Goal: Task Accomplishment & Management: Manage account settings

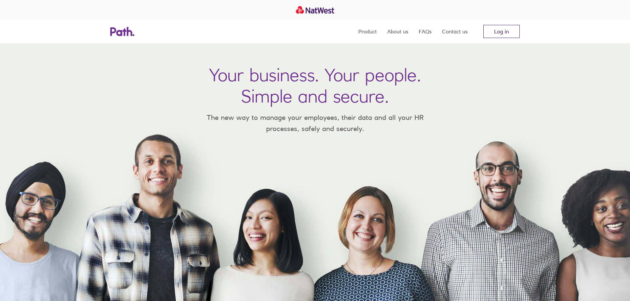
click at [496, 34] on link "Log in" at bounding box center [501, 31] width 36 height 13
click at [480, 32] on nav "Product About us FAQs Contact us Log in" at bounding box center [438, 32] width 161 height 24
click at [485, 32] on link "Log in" at bounding box center [501, 31] width 36 height 13
